Goal: Transaction & Acquisition: Purchase product/service

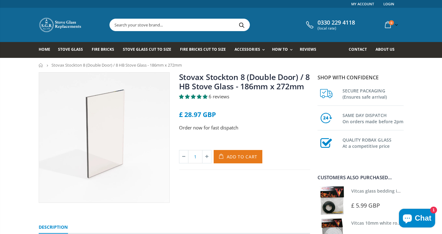
click at [235, 157] on span "Add to Cart" at bounding box center [242, 157] width 31 height 6
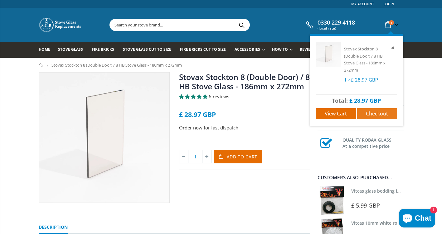
click at [374, 114] on span "Checkout" at bounding box center [377, 113] width 22 height 7
